Goal: Information Seeking & Learning: Learn about a topic

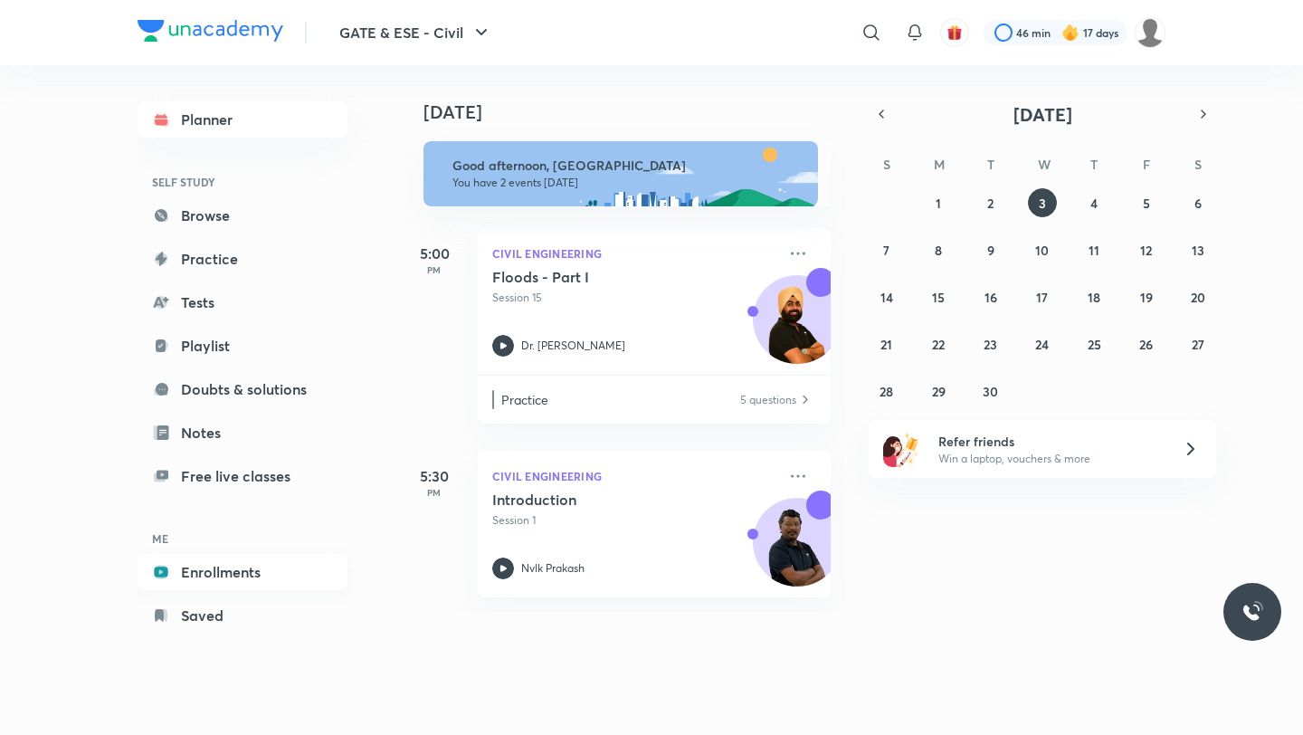
click at [234, 569] on link "Enrollments" at bounding box center [243, 572] width 210 height 36
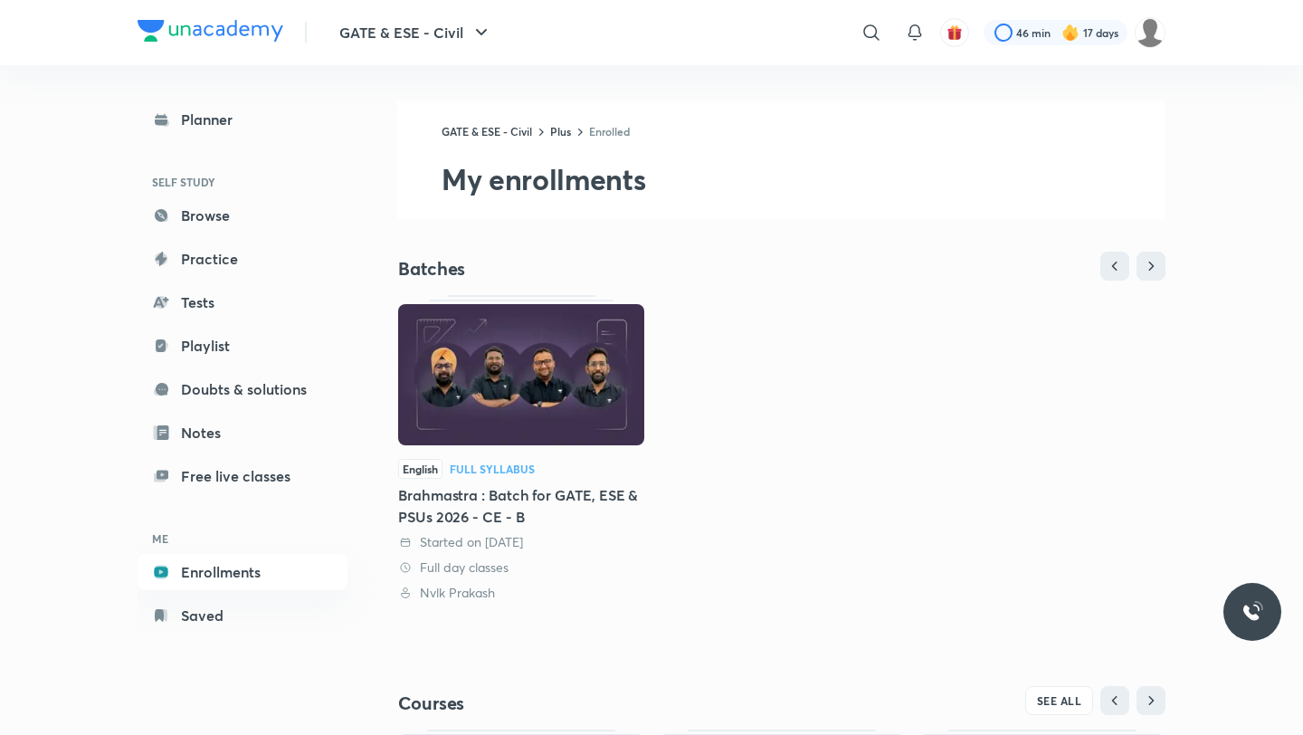
scroll to position [309, 0]
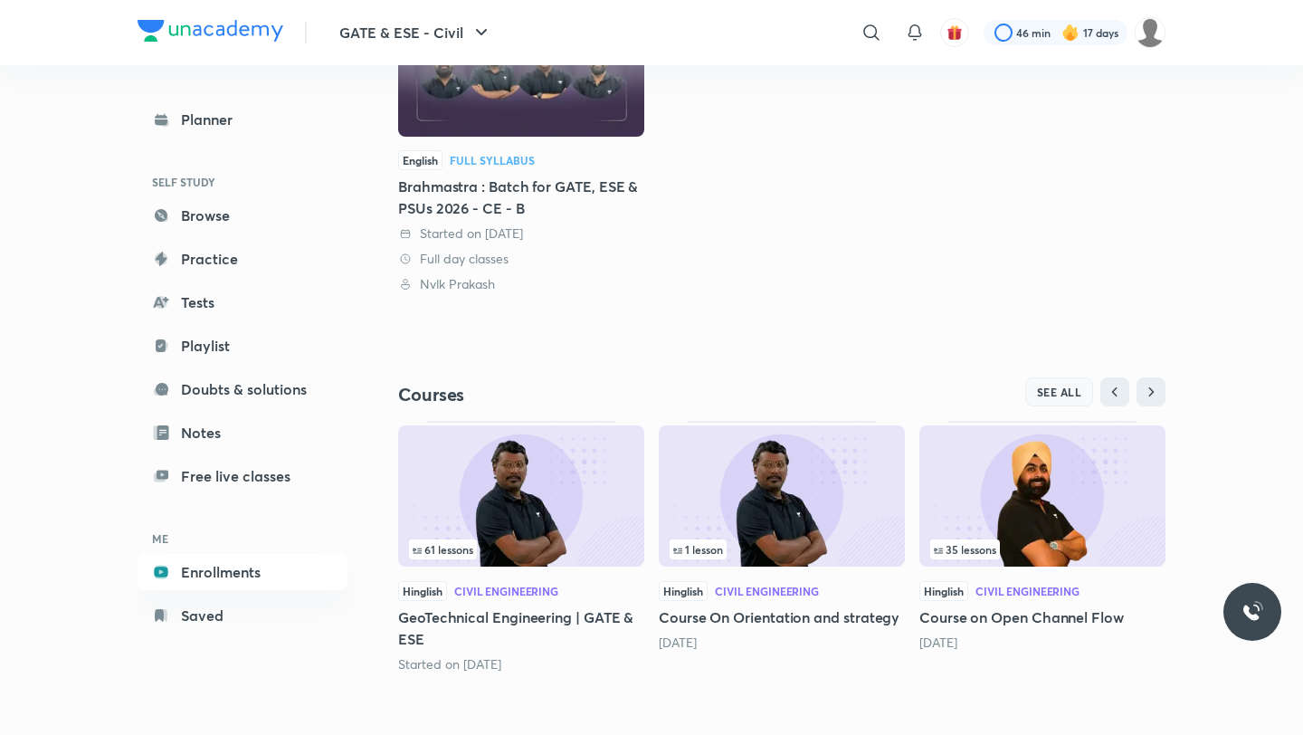
click at [1062, 387] on span "SEE ALL" at bounding box center [1059, 392] width 45 height 13
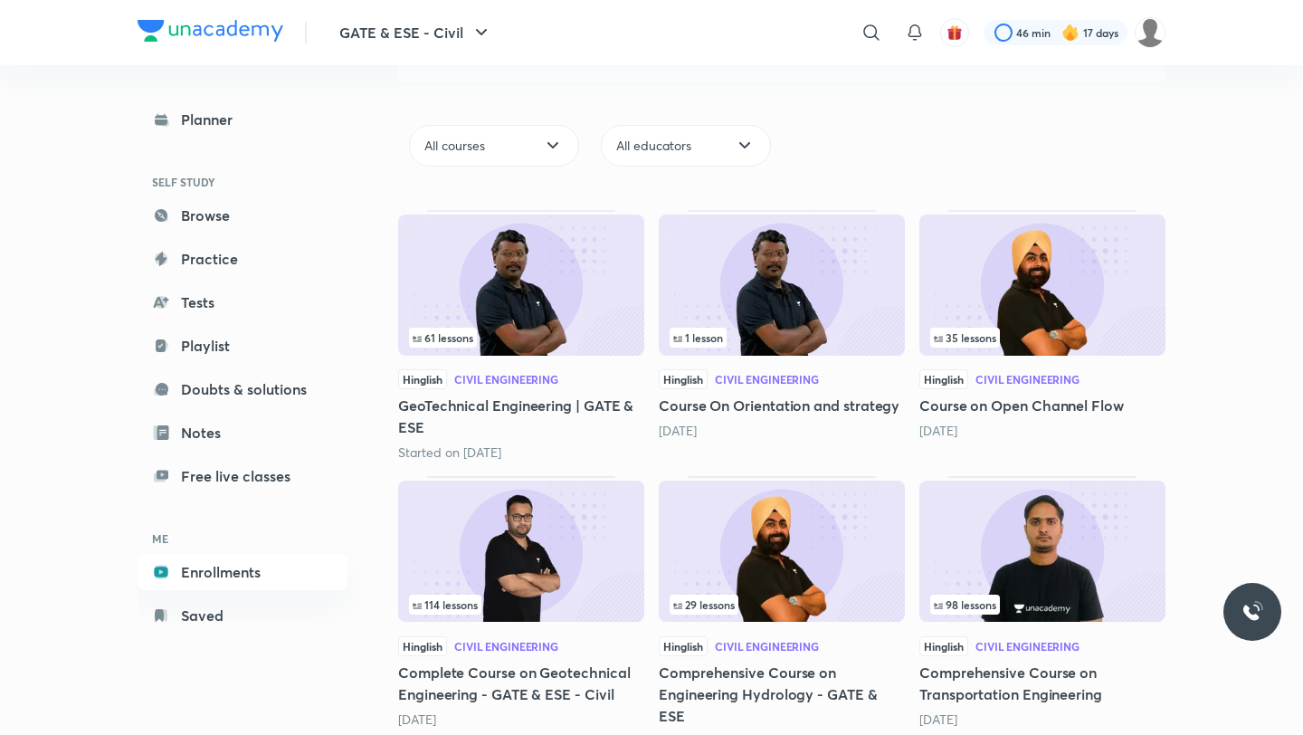
scroll to position [186, 0]
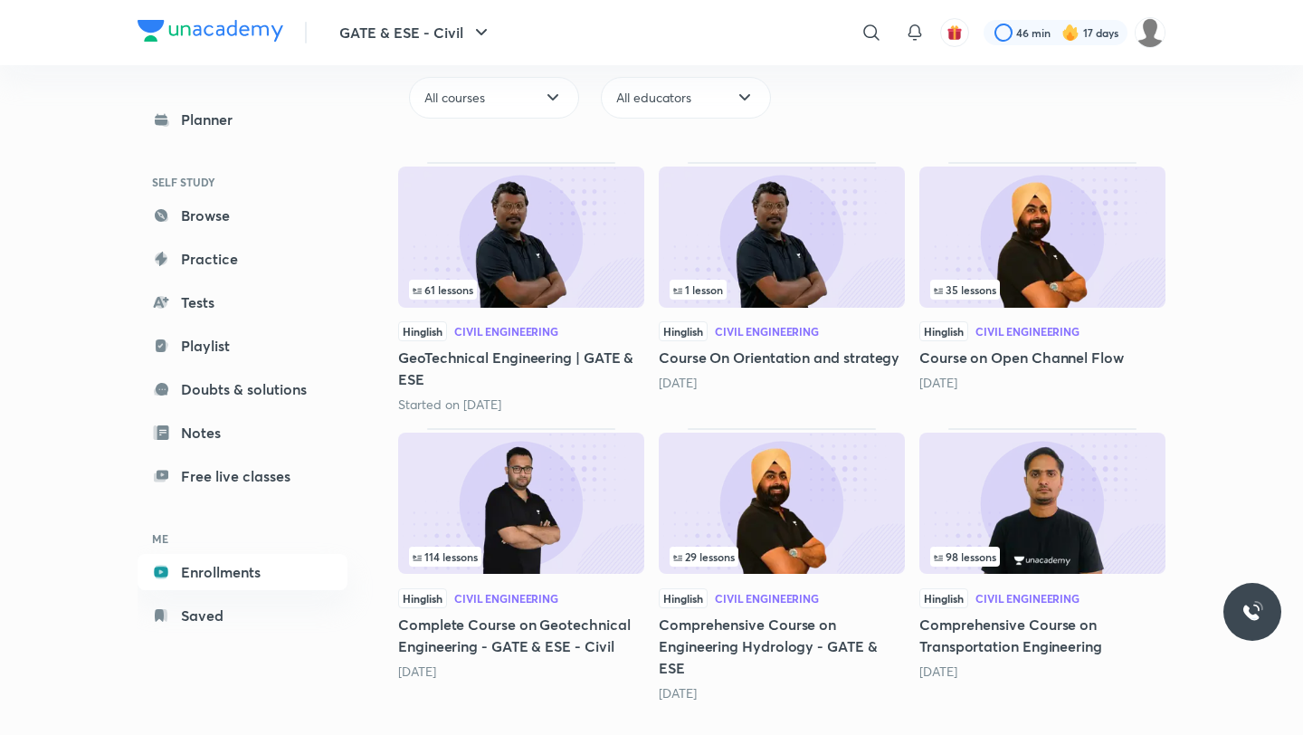
click at [1071, 502] on img at bounding box center [1042, 503] width 246 height 141
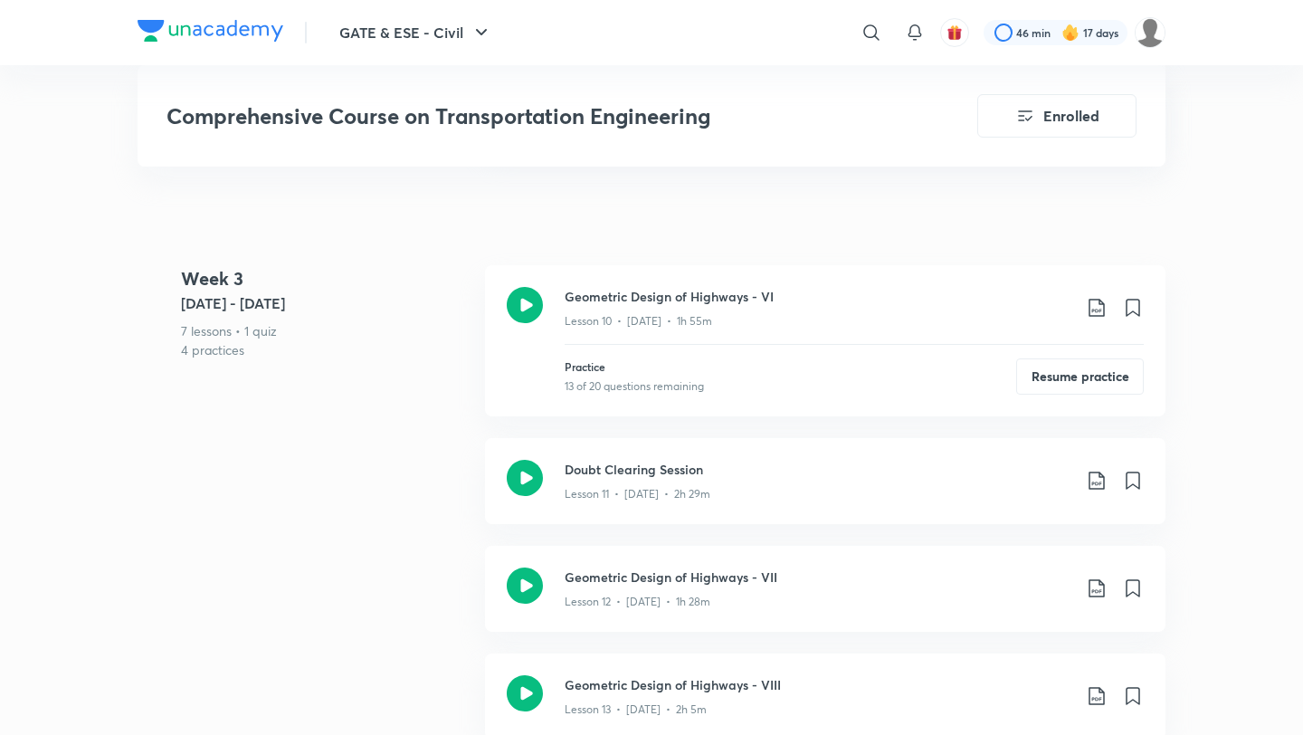
scroll to position [2122, 0]
click at [1044, 356] on button "Resume practice" at bounding box center [1080, 374] width 128 height 36
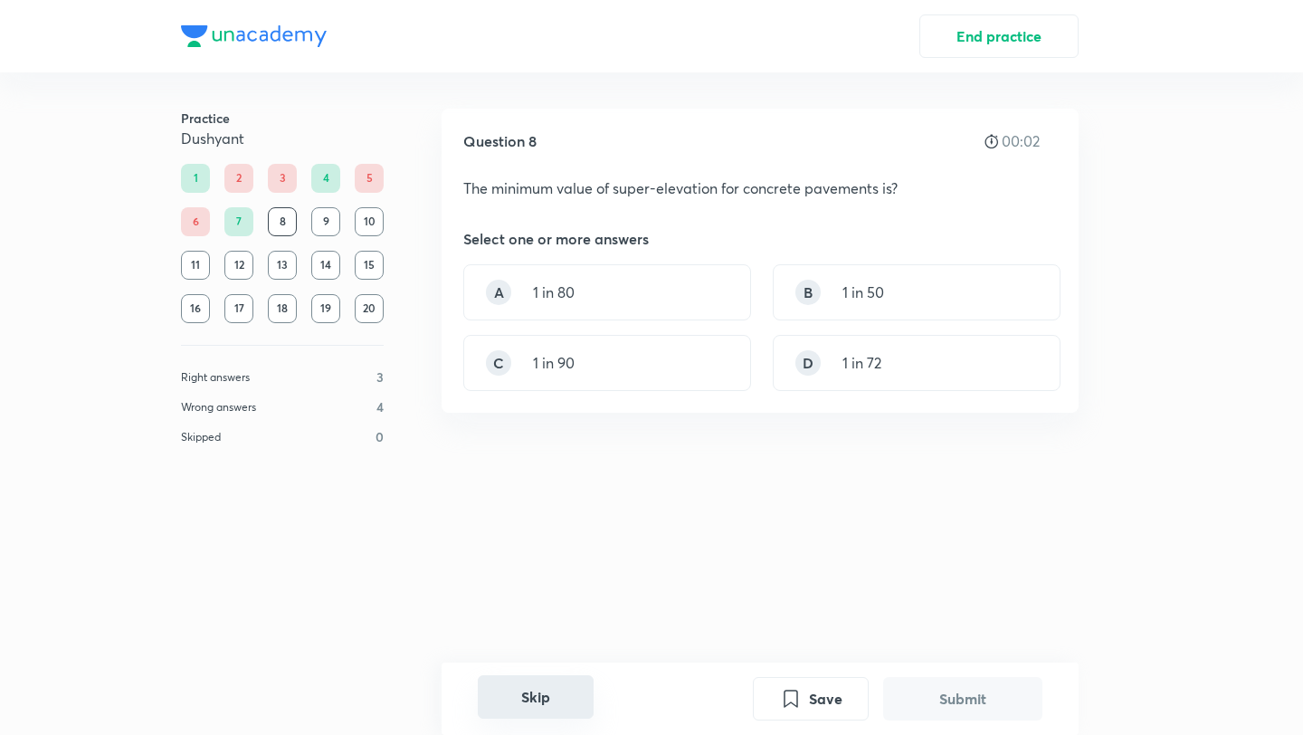
click at [557, 691] on button "Skip" at bounding box center [536, 696] width 116 height 43
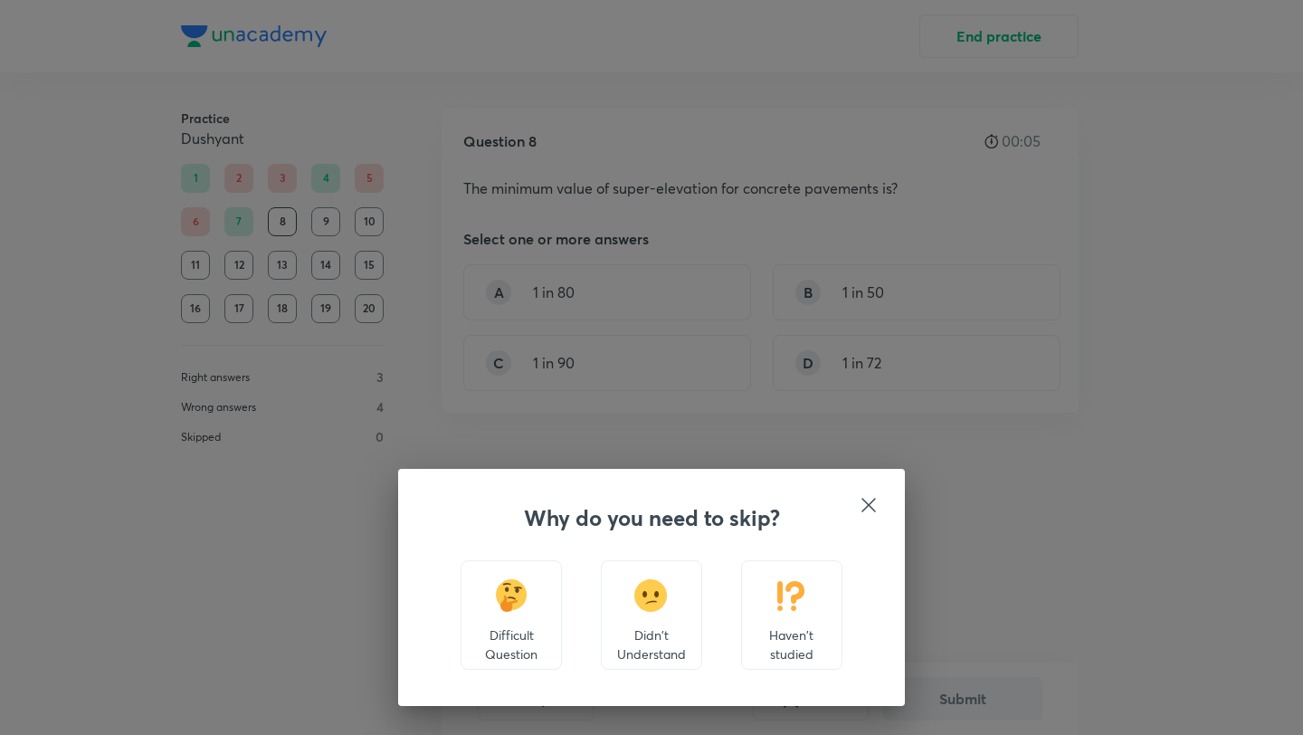
click at [865, 504] on icon at bounding box center [869, 505] width 22 height 22
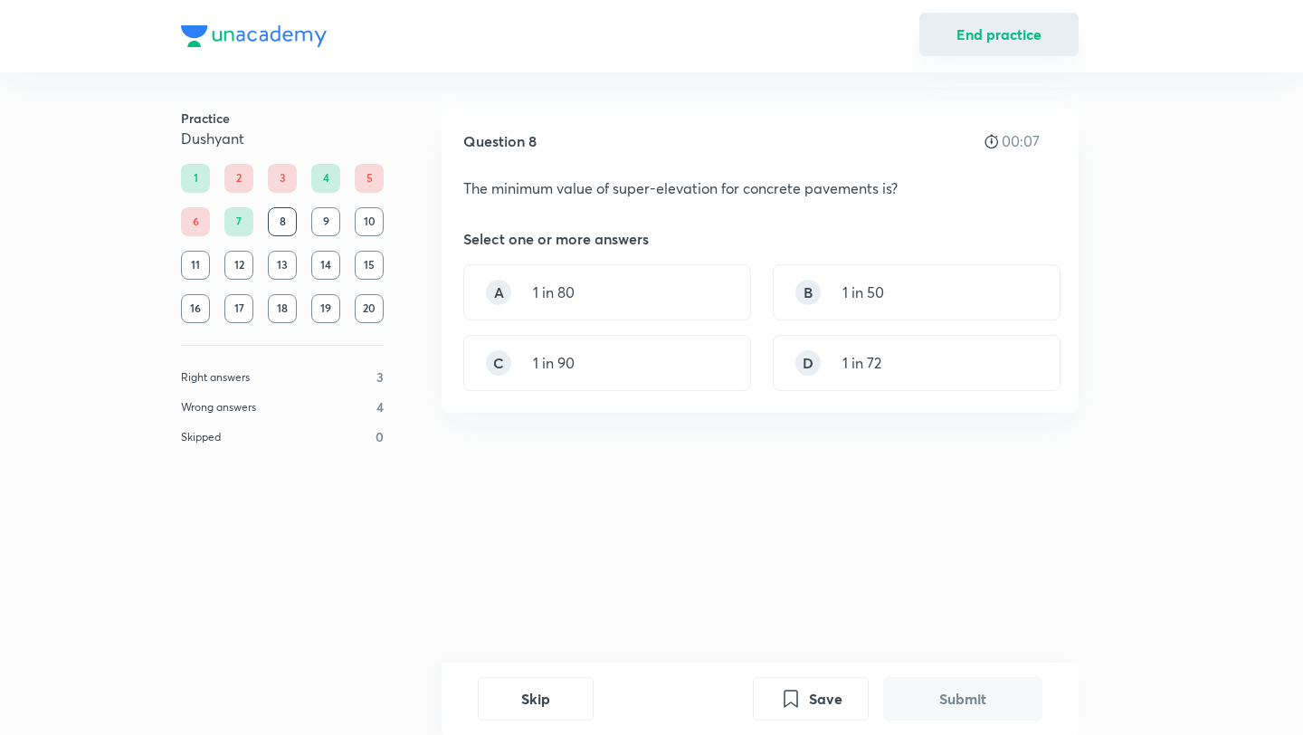
click at [1028, 38] on button "End practice" at bounding box center [998, 34] width 159 height 43
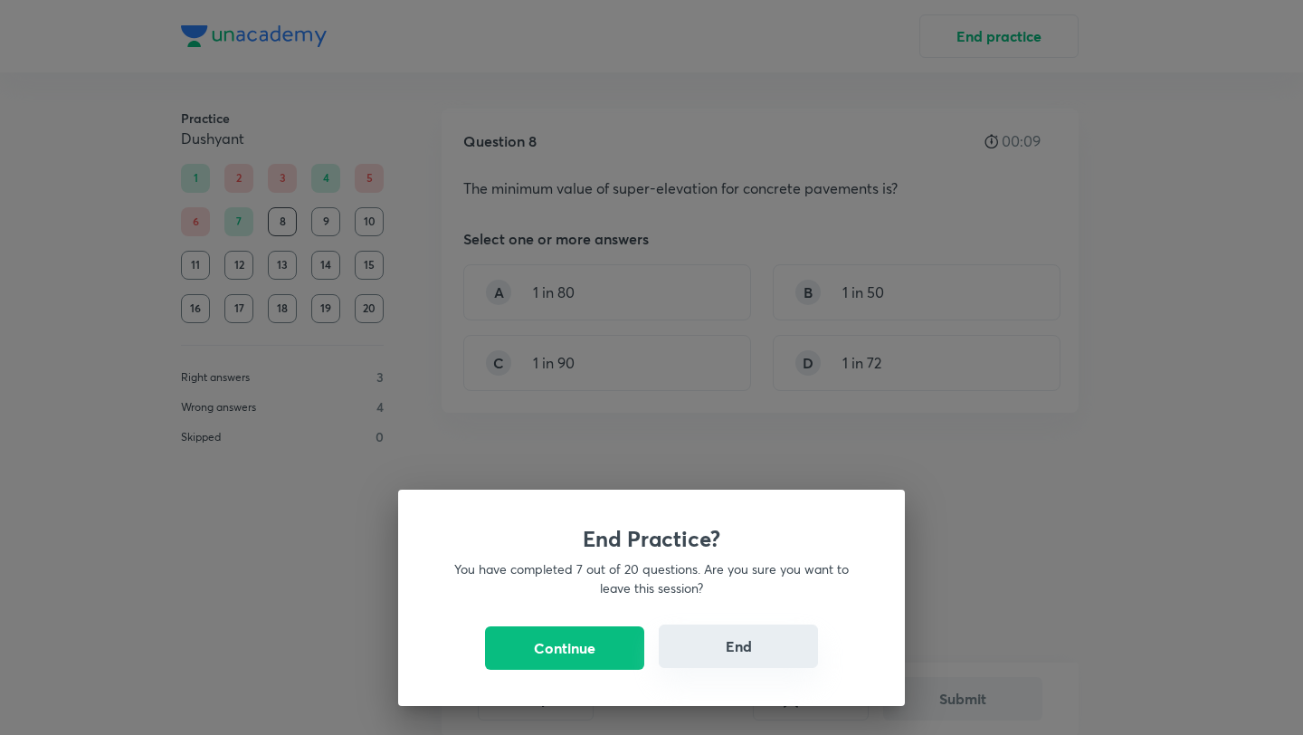
click at [714, 633] on button "End" at bounding box center [738, 645] width 159 height 43
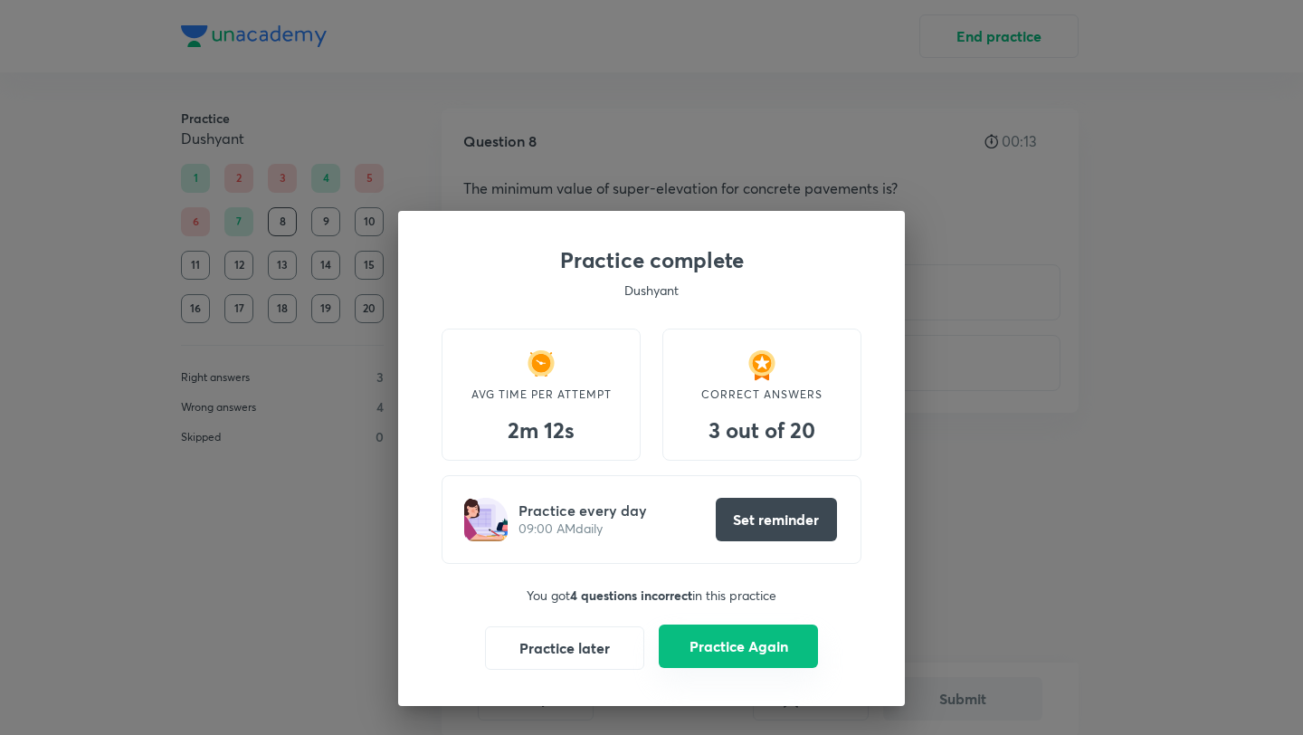
click at [700, 650] on button "Practice Again" at bounding box center [738, 645] width 159 height 43
